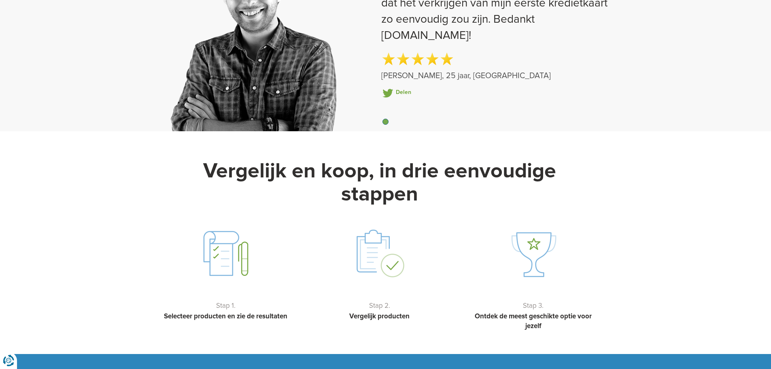
scroll to position [1431, 0]
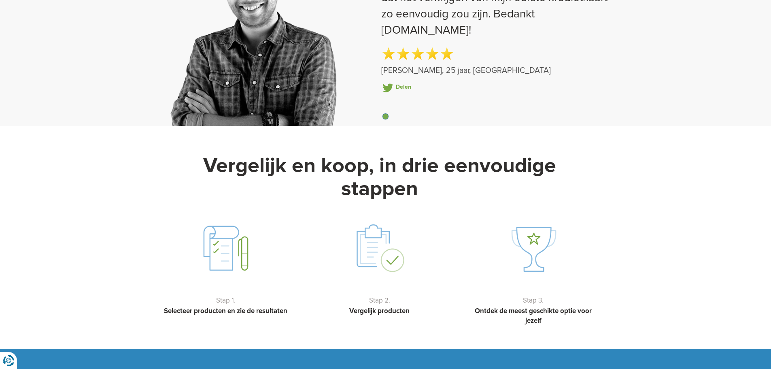
click at [221, 227] on img at bounding box center [225, 247] width 53 height 55
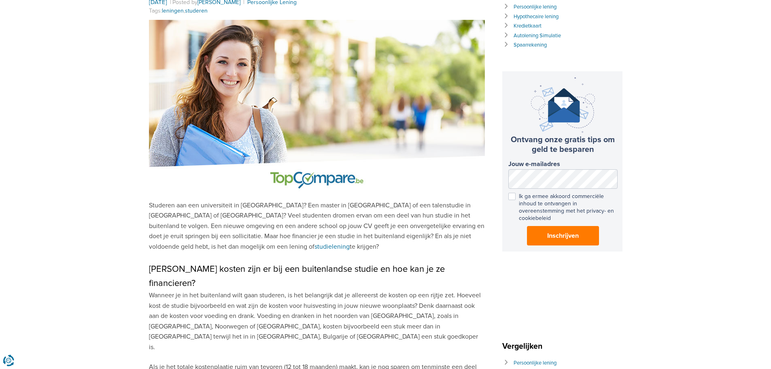
scroll to position [0, 0]
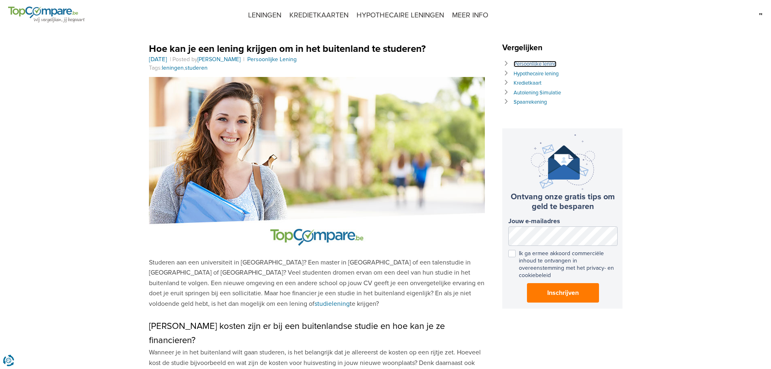
click at [549, 66] on link "Persoonlijke lening" at bounding box center [534, 64] width 43 height 6
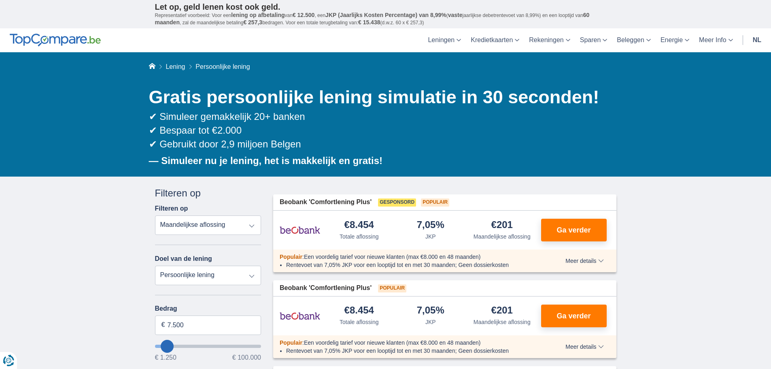
scroll to position [81, 0]
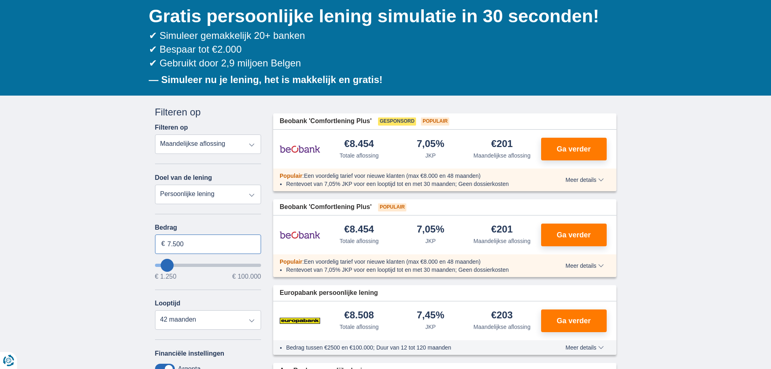
click at [197, 245] on input "7.500" at bounding box center [208, 243] width 106 height 19
type input "7250"
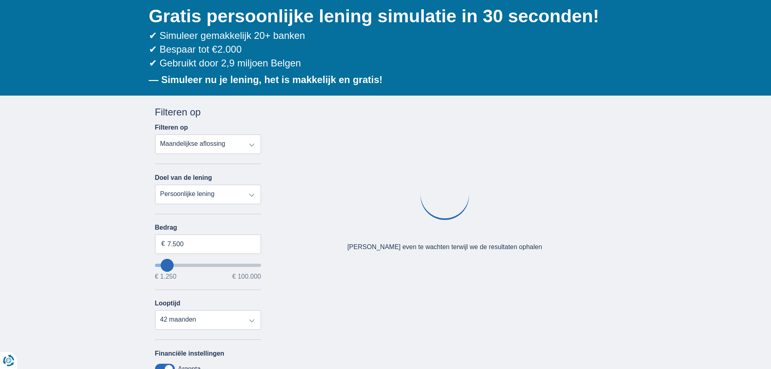
click at [197, 223] on div "Annuleren Filters Filteren op Filteren op Totale aflossing JKP Maandelijkse afl…" at bounding box center [208, 291] width 106 height 373
